Goal: Task Accomplishment & Management: Use online tool/utility

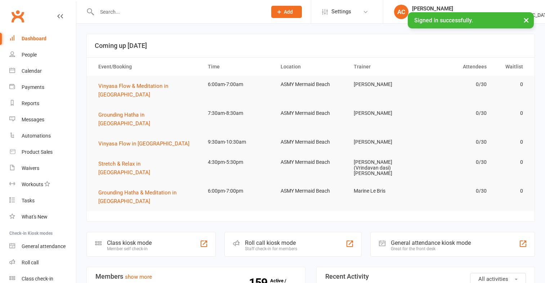
click at [28, 77] on link "Calendar" at bounding box center [42, 71] width 67 height 16
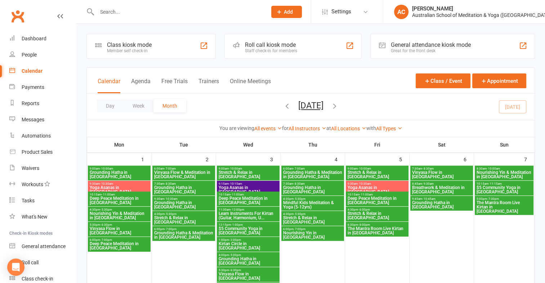
click at [430, 48] on div "Great for the front desk" at bounding box center [431, 50] width 80 height 5
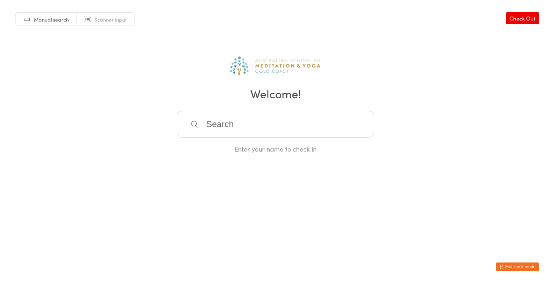
click at [509, 265] on button "Exit kiosk mode" at bounding box center [517, 267] width 43 height 9
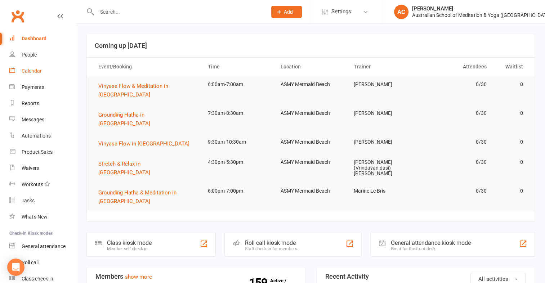
click at [37, 74] on link "Calendar" at bounding box center [42, 71] width 67 height 16
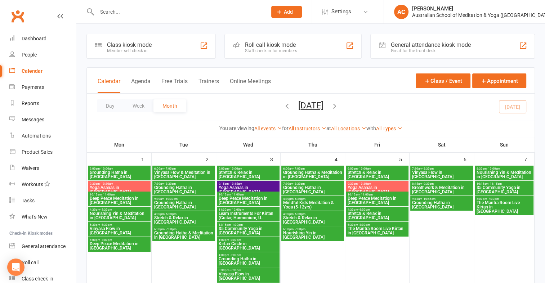
click at [148, 44] on div "Class kiosk mode" at bounding box center [129, 44] width 45 height 7
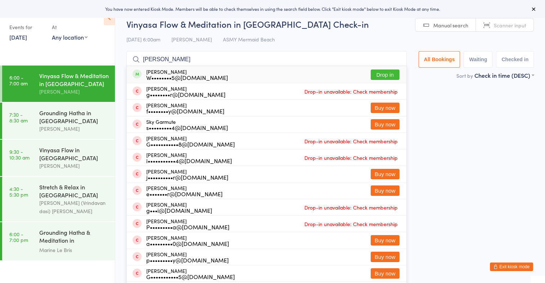
type input "gary"
click at [389, 73] on button "Drop in" at bounding box center [385, 75] width 29 height 10
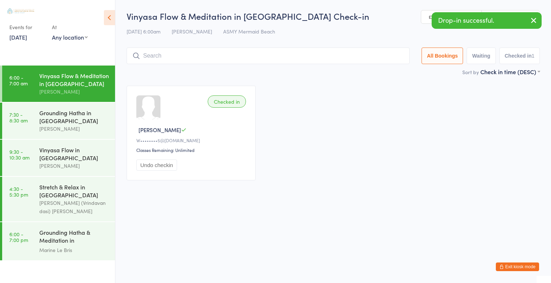
click at [532, 22] on icon "button" at bounding box center [533, 20] width 9 height 9
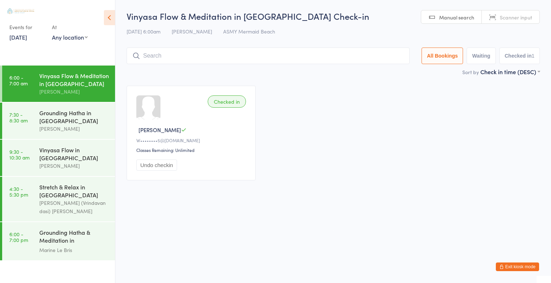
click at [522, 19] on span "Scanner input" at bounding box center [516, 17] width 32 height 7
